Goal: Find specific page/section: Find specific page/section

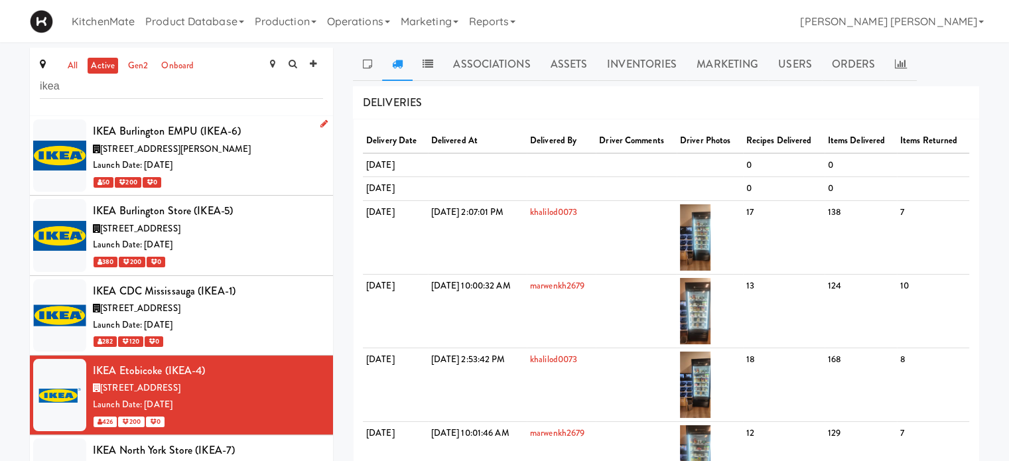
click at [157, 147] on span "[STREET_ADDRESS][PERSON_NAME]" at bounding box center [175, 149] width 151 height 13
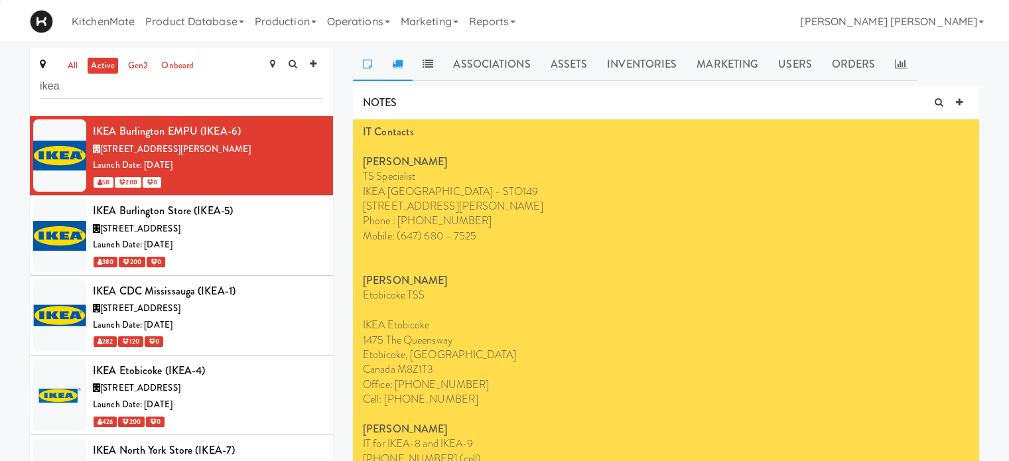
click at [399, 63] on icon at bounding box center [397, 63] width 11 height 11
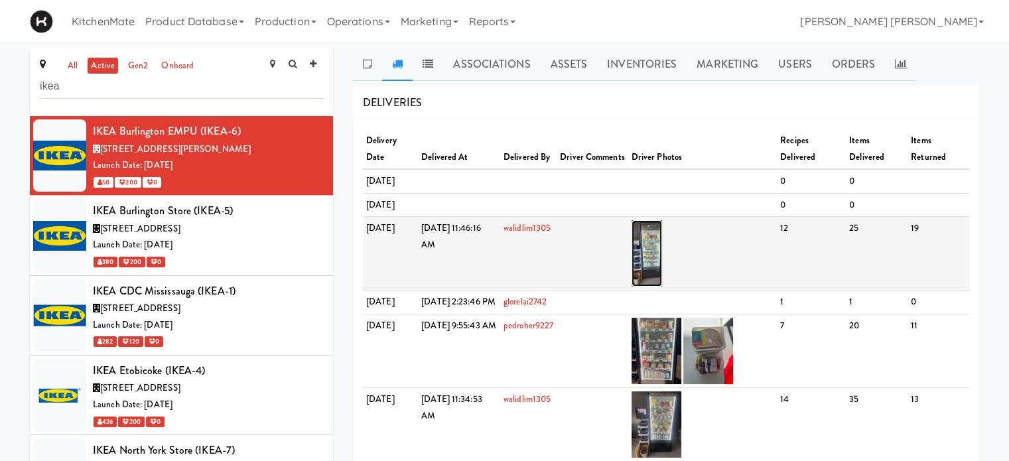
click at [663, 287] on img at bounding box center [647, 253] width 31 height 66
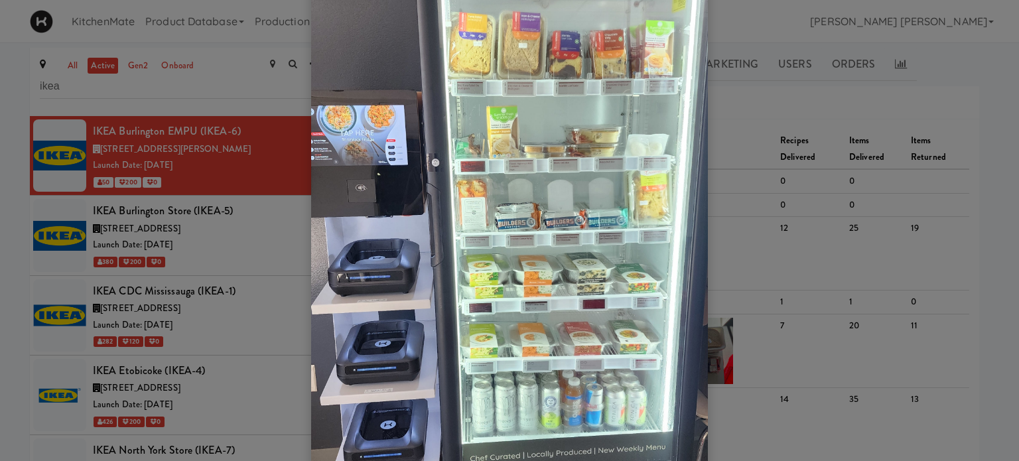
scroll to position [199, 0]
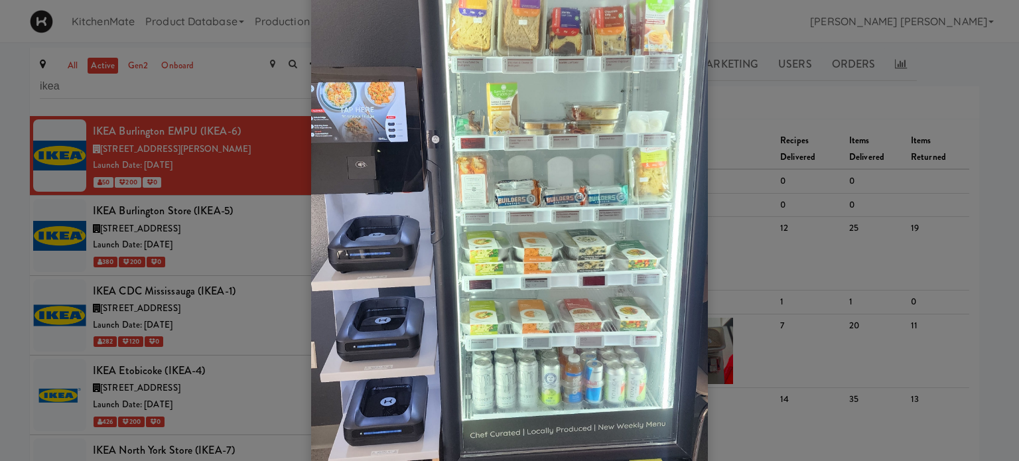
click at [171, 227] on div at bounding box center [509, 230] width 1019 height 461
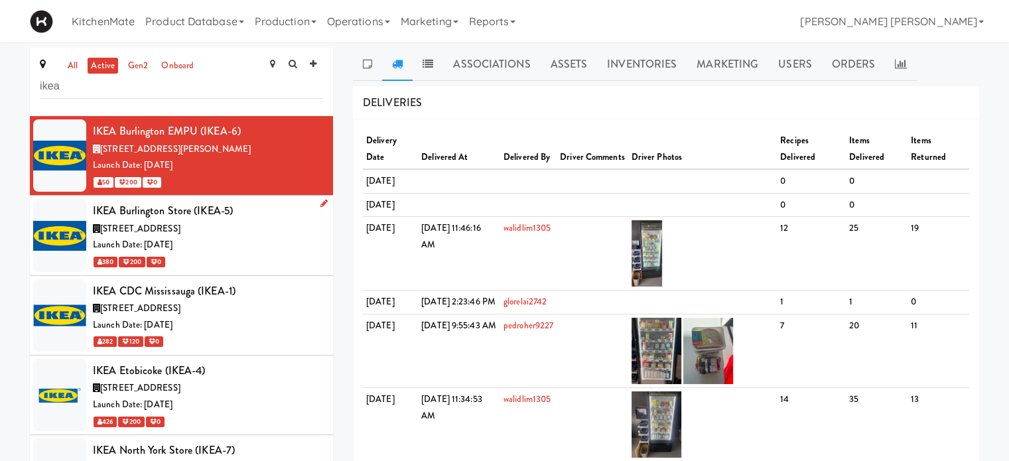
click at [133, 217] on div "IKEA Burlington Store (IKEA-5)" at bounding box center [208, 211] width 230 height 20
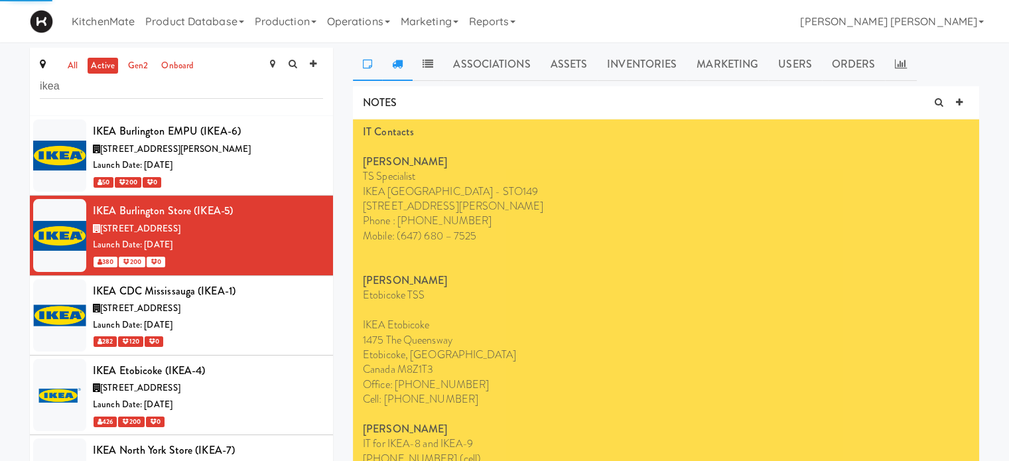
click at [395, 64] on icon at bounding box center [397, 63] width 11 height 11
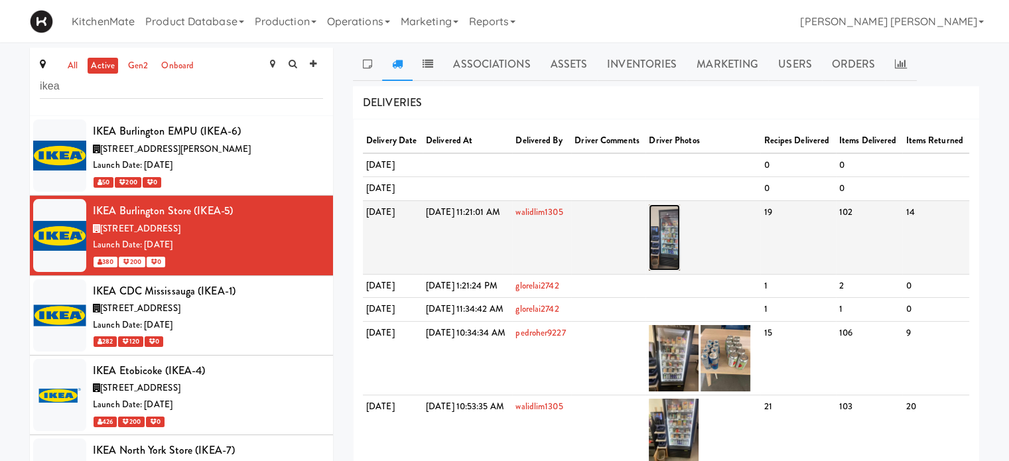
click at [680, 271] on img at bounding box center [664, 237] width 31 height 66
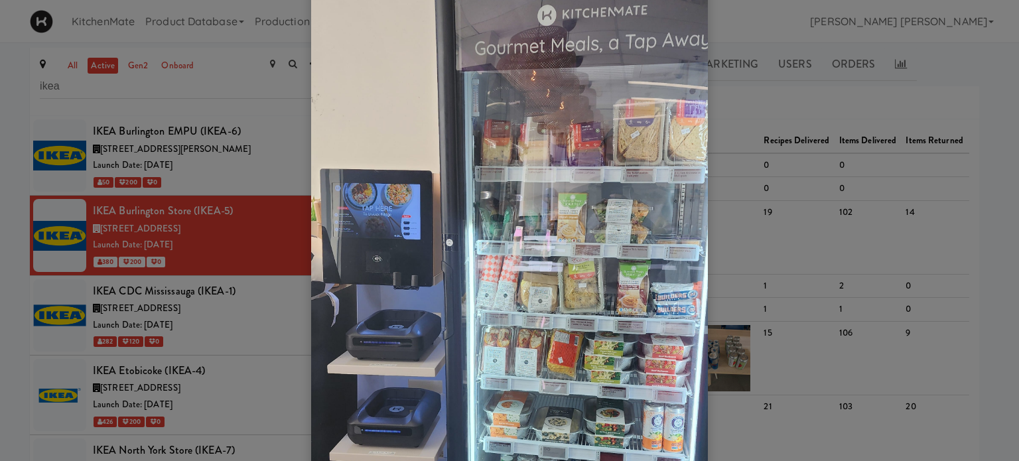
scroll to position [133, 0]
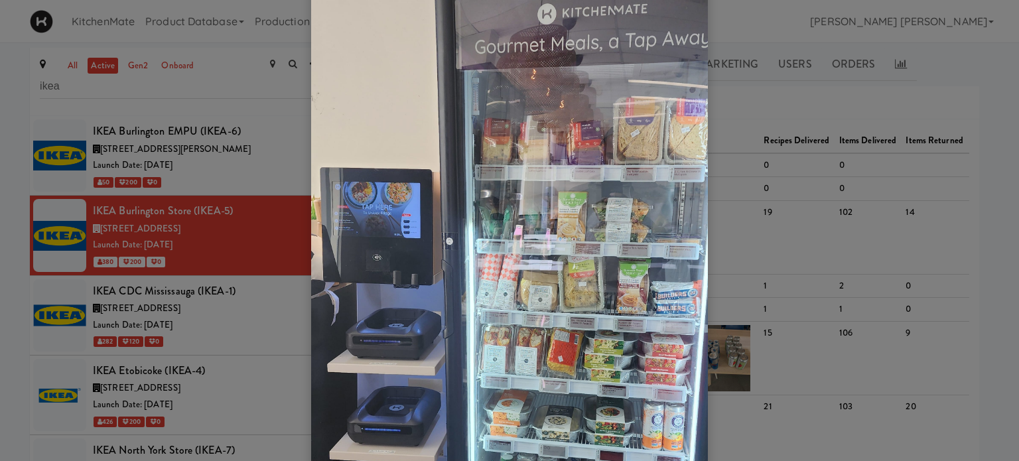
click at [805, 193] on div at bounding box center [509, 230] width 1019 height 461
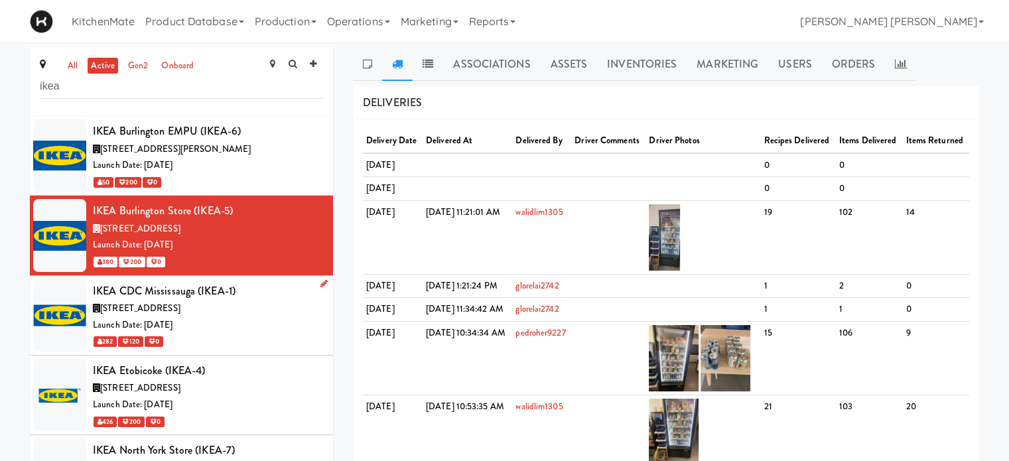
click at [151, 309] on span "[STREET_ADDRESS]" at bounding box center [140, 308] width 80 height 13
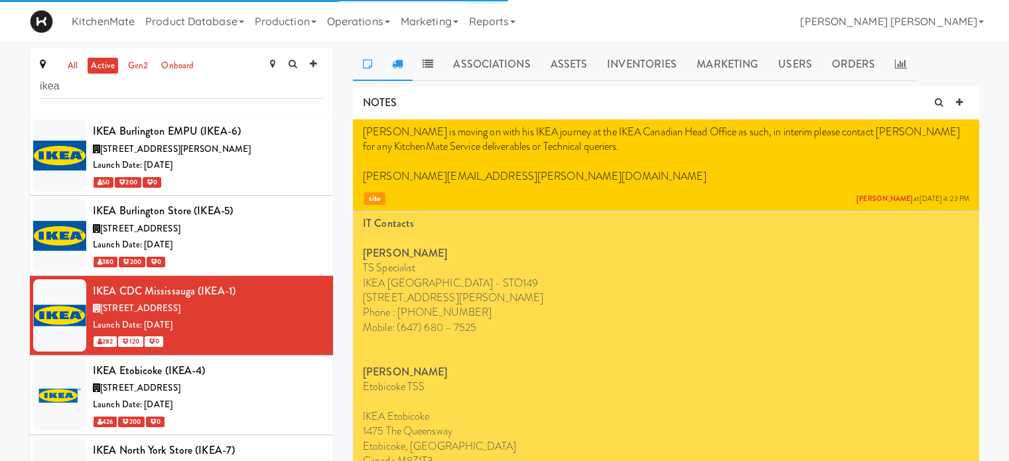
click at [397, 68] on icon at bounding box center [397, 63] width 11 height 11
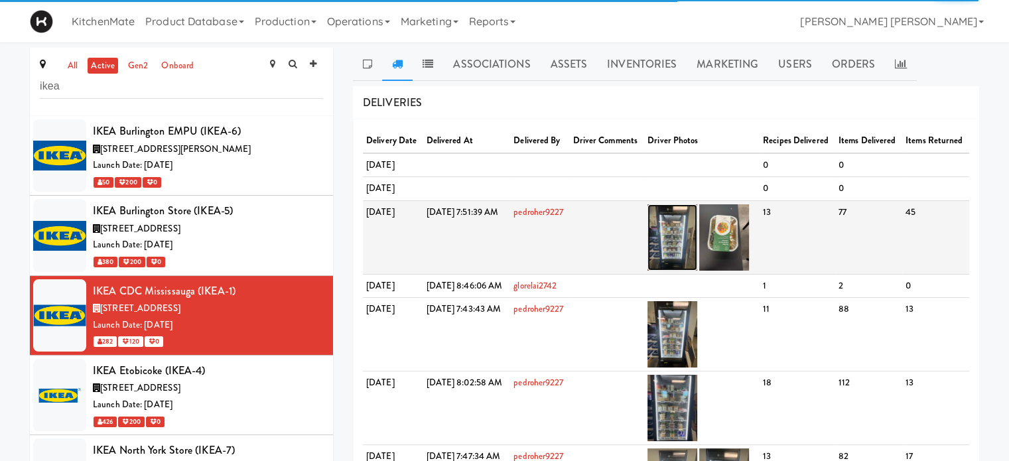
click at [697, 271] on img at bounding box center [673, 237] width 50 height 66
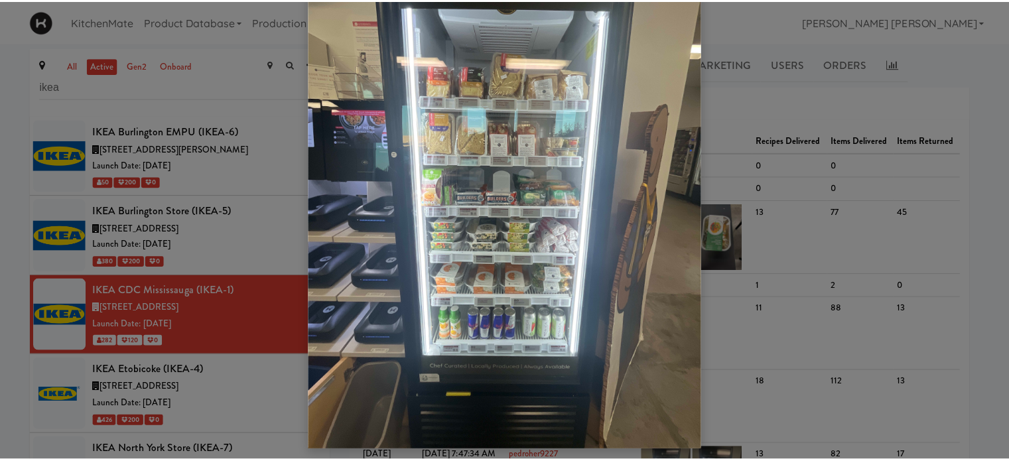
scroll to position [109, 0]
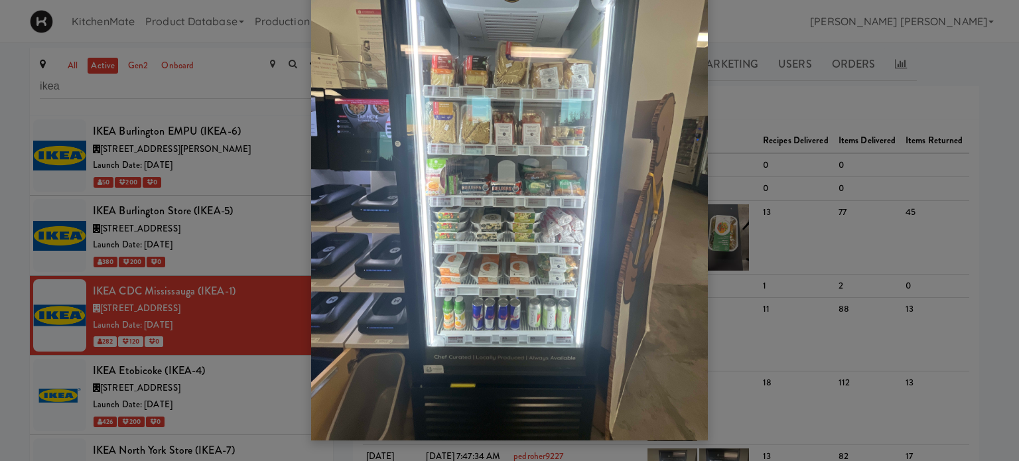
click at [778, 188] on div at bounding box center [509, 230] width 1019 height 461
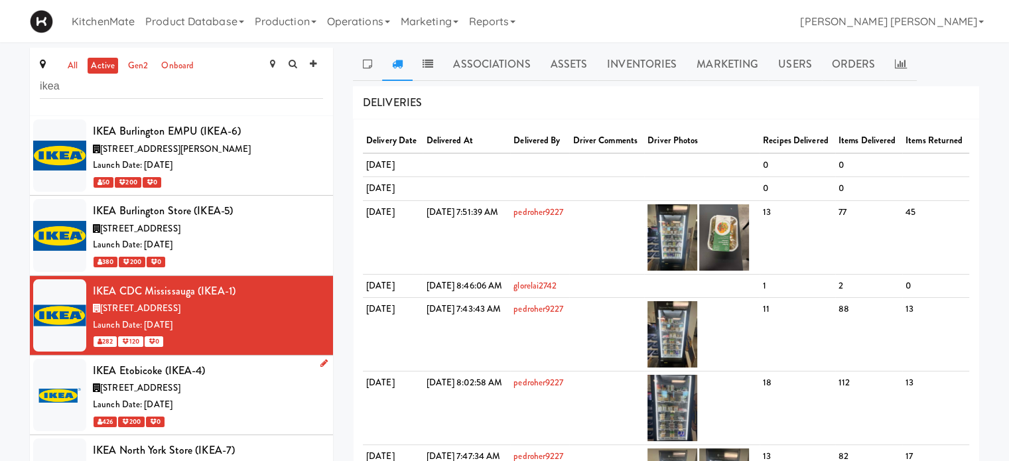
click at [127, 376] on div "IKEA Etobicoke (IKEA-4)" at bounding box center [208, 371] width 230 height 20
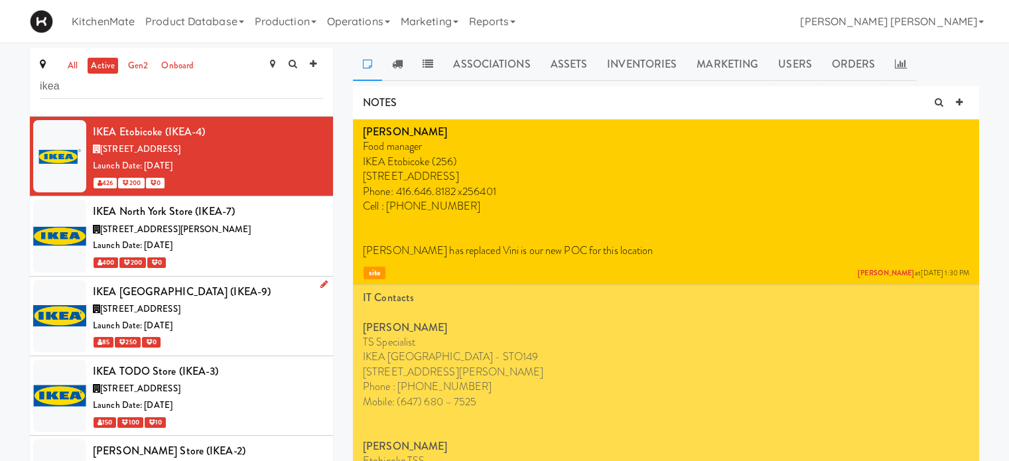
scroll to position [66, 0]
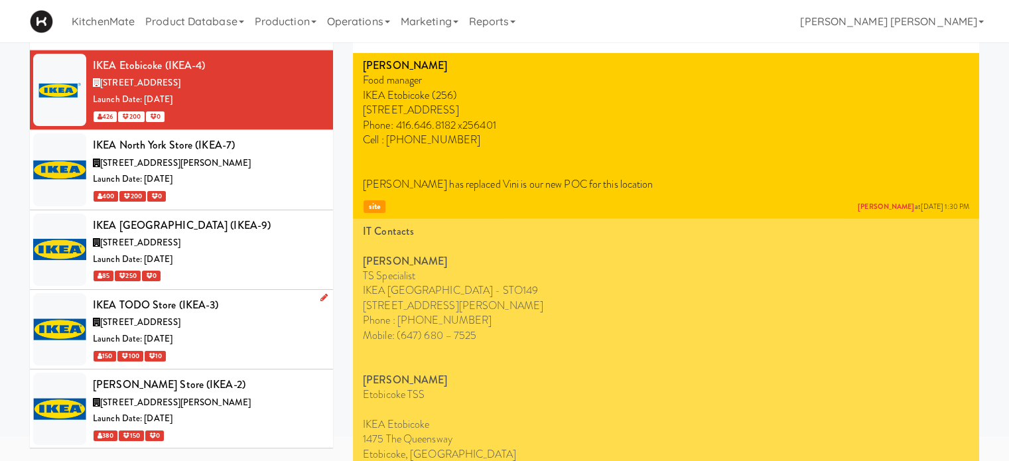
click at [177, 318] on span "[STREET_ADDRESS]" at bounding box center [140, 322] width 80 height 13
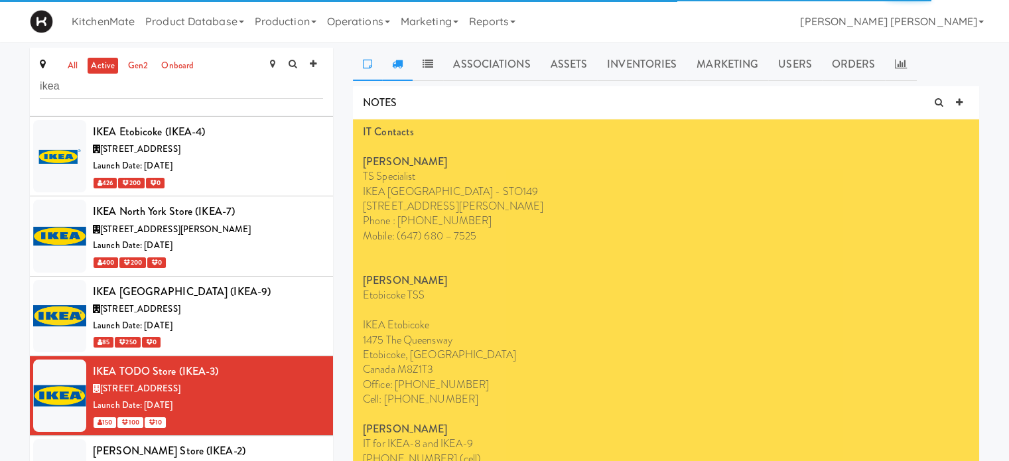
click at [393, 65] on icon at bounding box center [397, 63] width 11 height 11
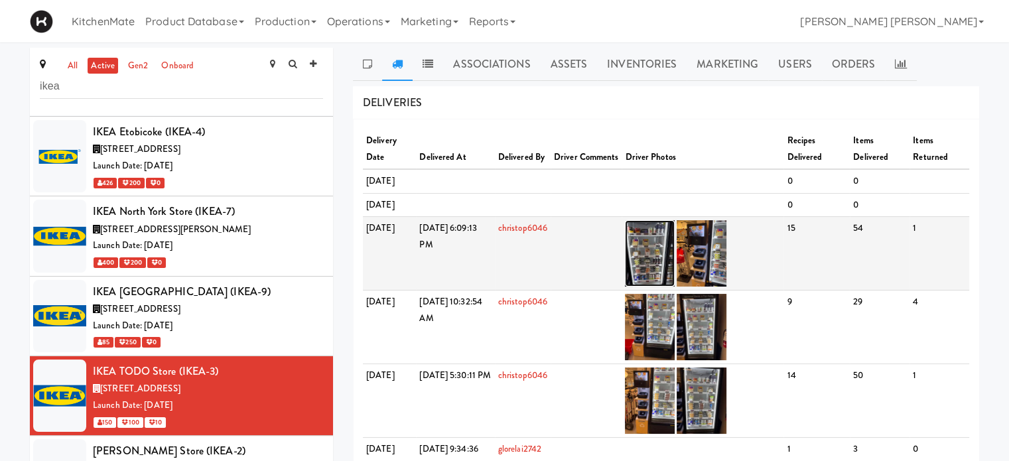
click at [665, 278] on img at bounding box center [650, 253] width 50 height 66
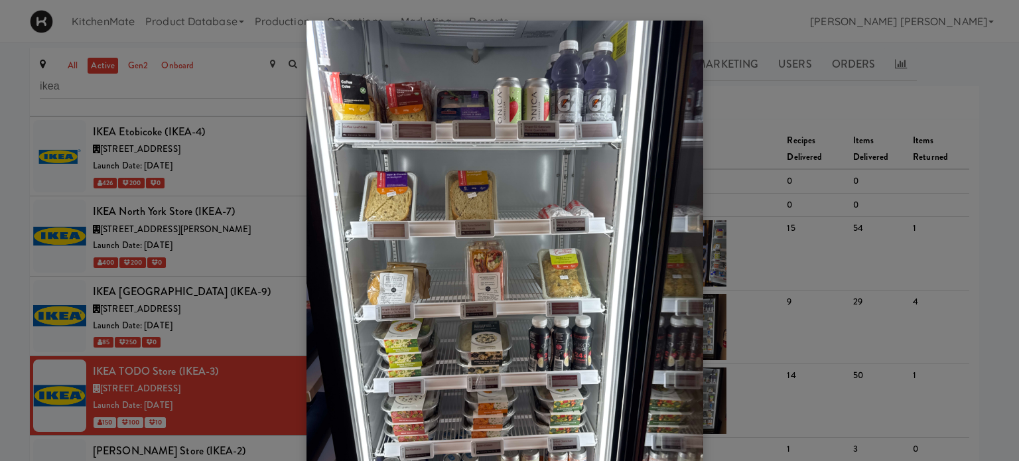
click at [790, 82] on div at bounding box center [509, 230] width 1019 height 461
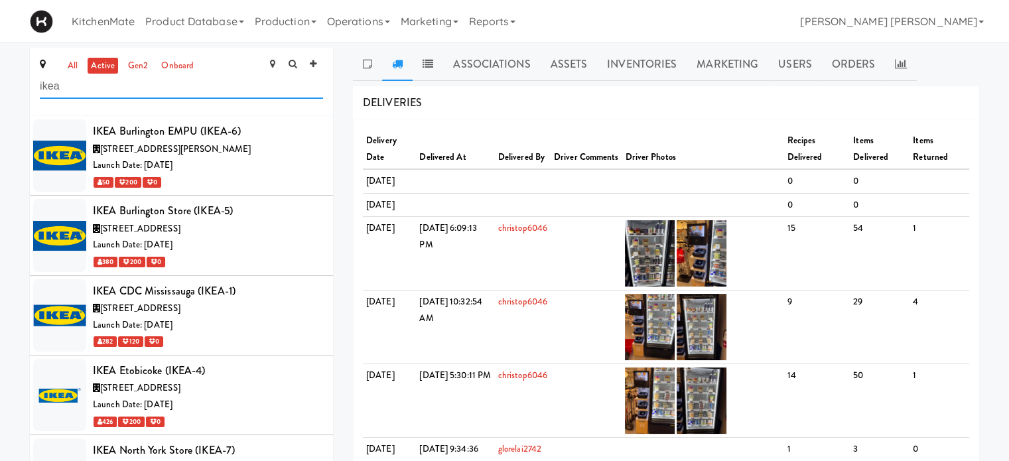
drag, startPoint x: 170, startPoint y: 79, endPoint x: 0, endPoint y: 80, distance: 169.8
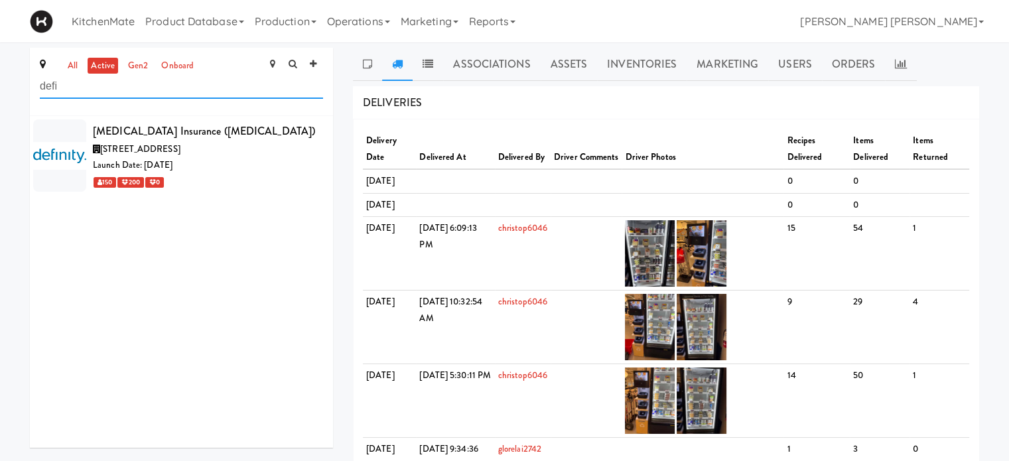
drag, startPoint x: 121, startPoint y: 86, endPoint x: 0, endPoint y: 78, distance: 121.1
drag, startPoint x: 81, startPoint y: 90, endPoint x: 3, endPoint y: 84, distance: 78.5
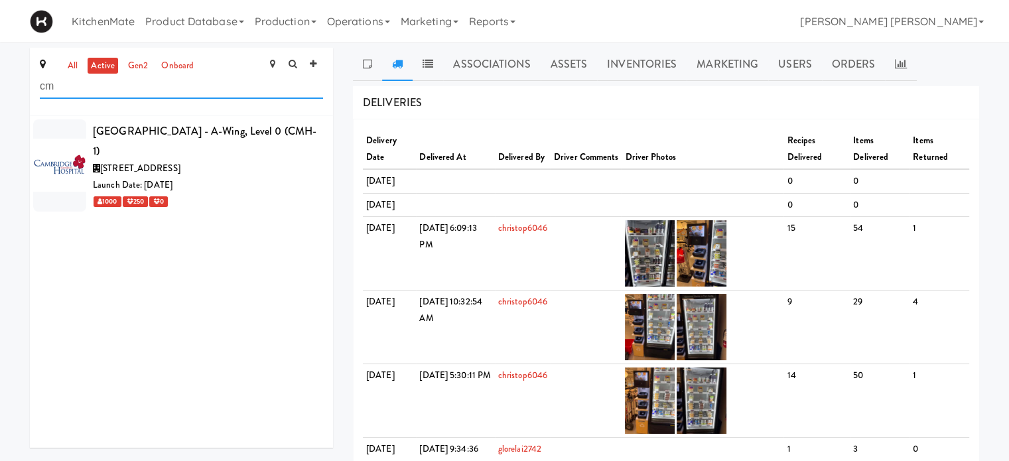
type input "c"
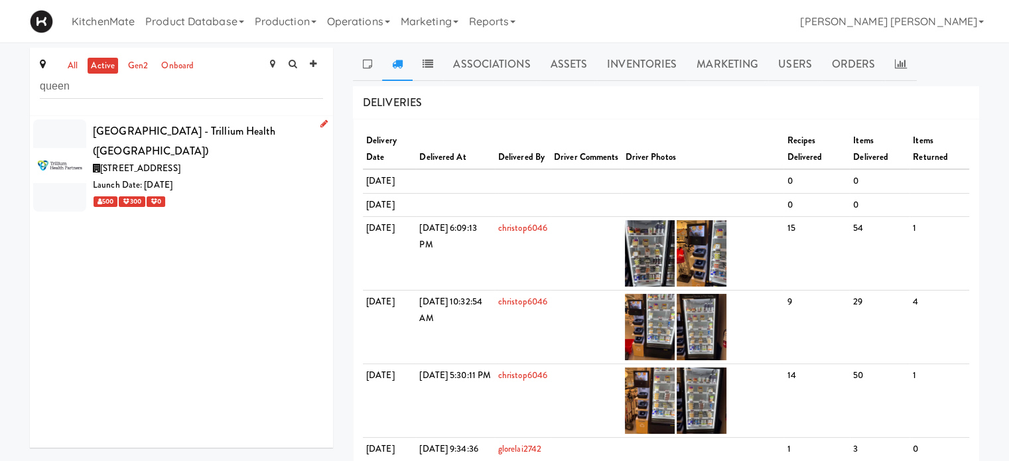
click at [60, 159] on div at bounding box center [59, 165] width 53 height 92
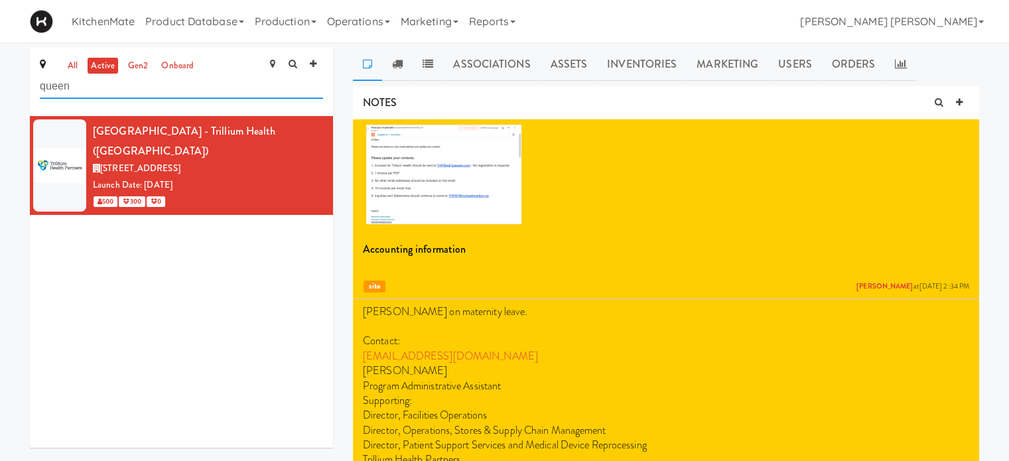
drag, startPoint x: 109, startPoint y: 92, endPoint x: 0, endPoint y: 82, distance: 109.3
type input "q"
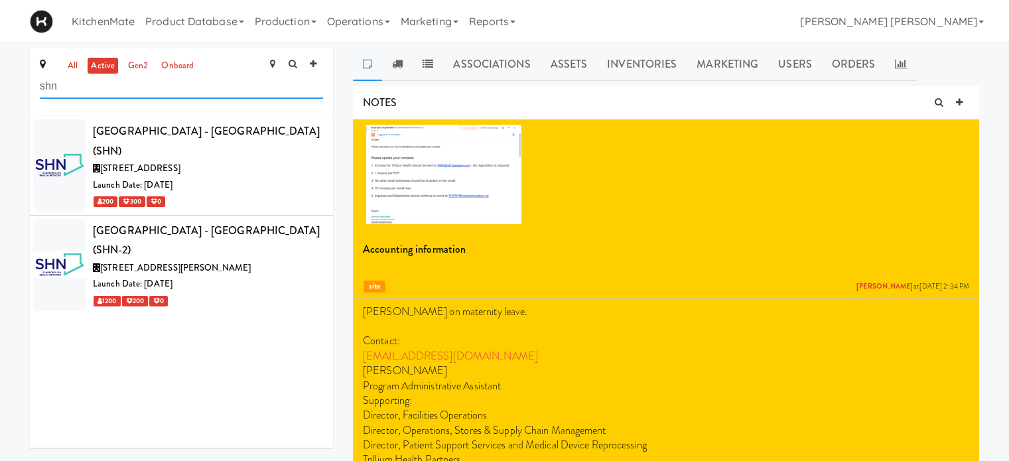
drag, startPoint x: 98, startPoint y: 82, endPoint x: 1, endPoint y: 82, distance: 96.9
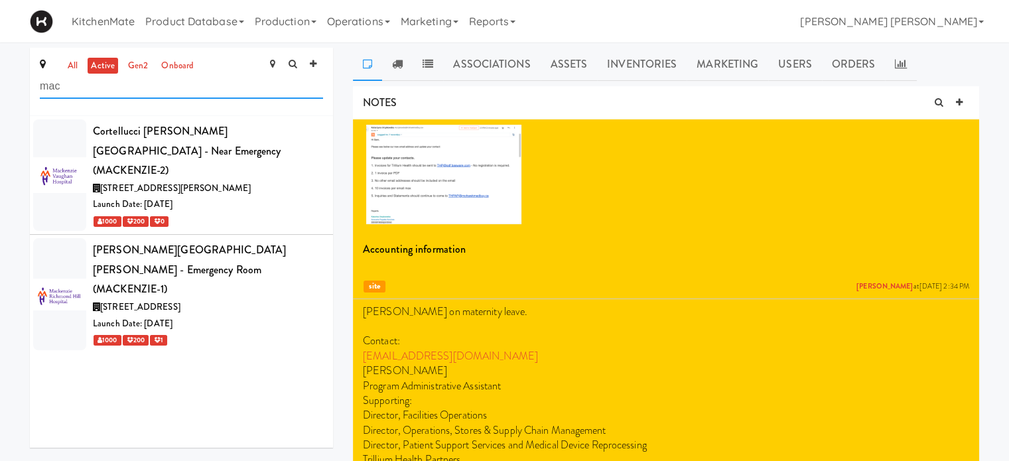
type input "mac"
